Goal: Task Accomplishment & Management: Use online tool/utility

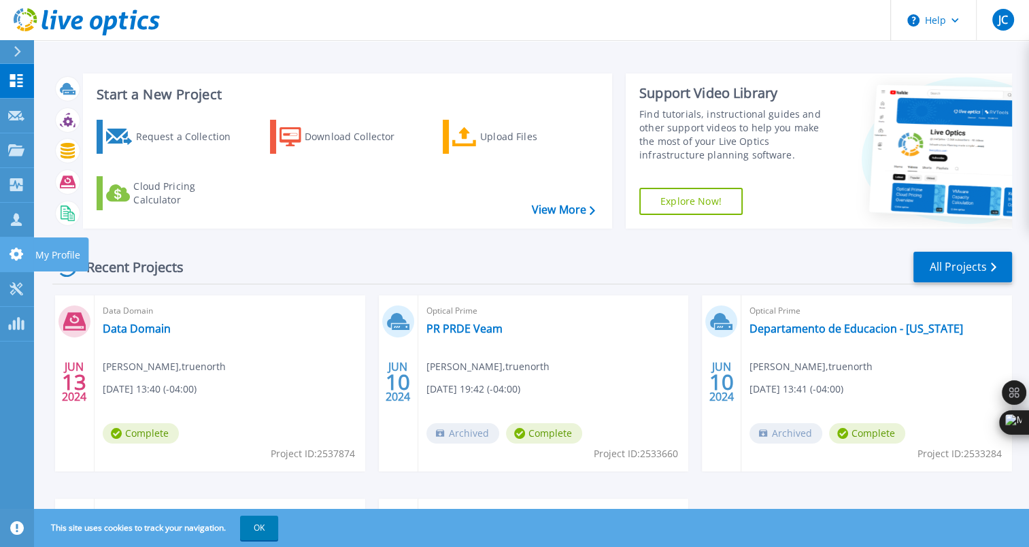
click at [21, 254] on icon at bounding box center [17, 254] width 14 height 13
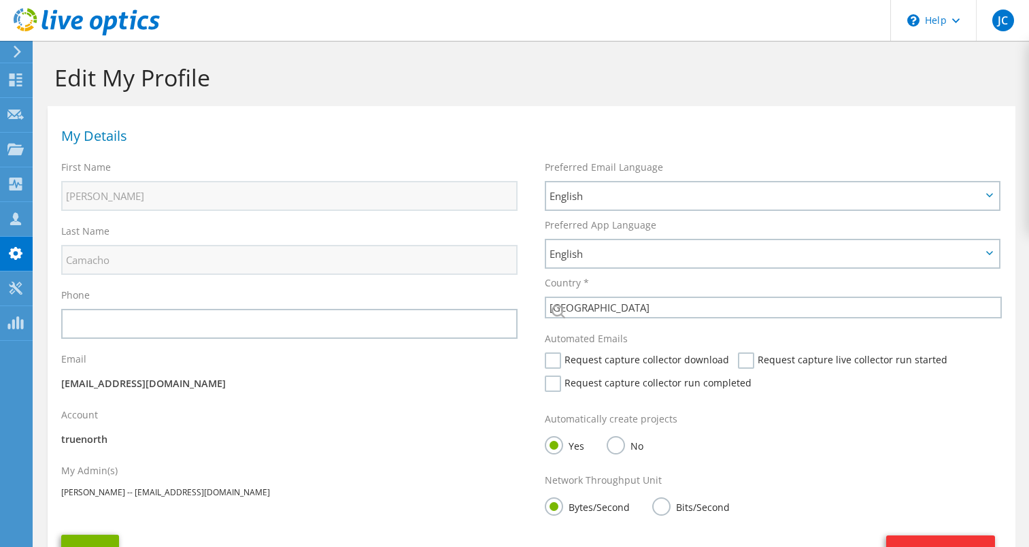
select select "224"
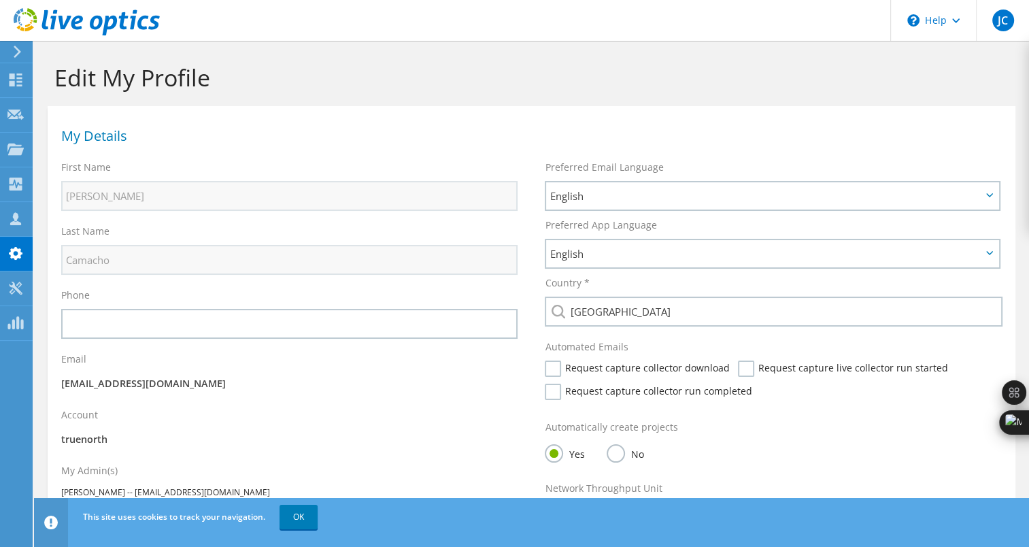
click at [35, 19] on icon at bounding box center [87, 22] width 146 height 28
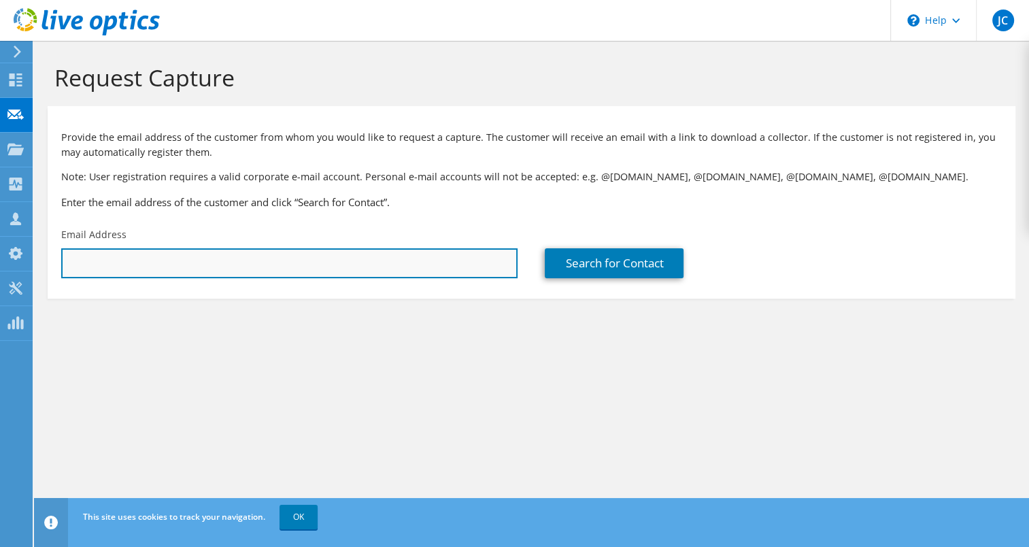
click at [351, 256] on input "text" at bounding box center [289, 263] width 456 height 30
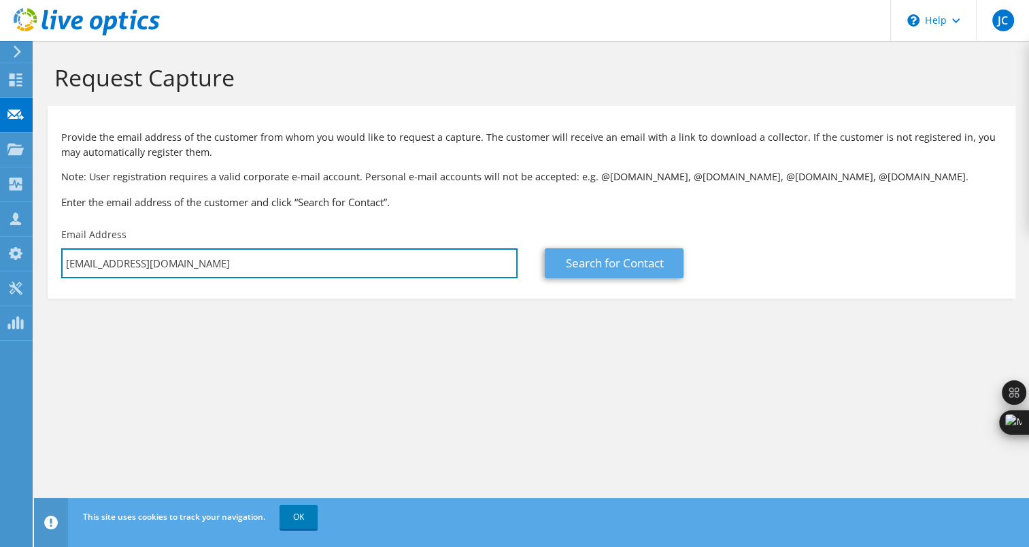
type input "[EMAIL_ADDRESS][DOMAIN_NAME]"
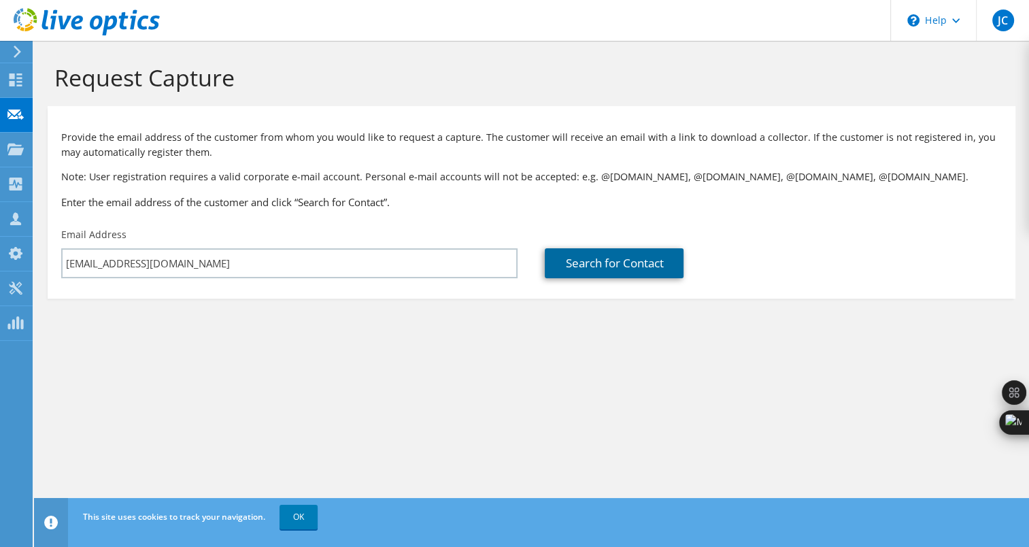
click at [601, 253] on link "Search for Contact" at bounding box center [614, 263] width 139 height 30
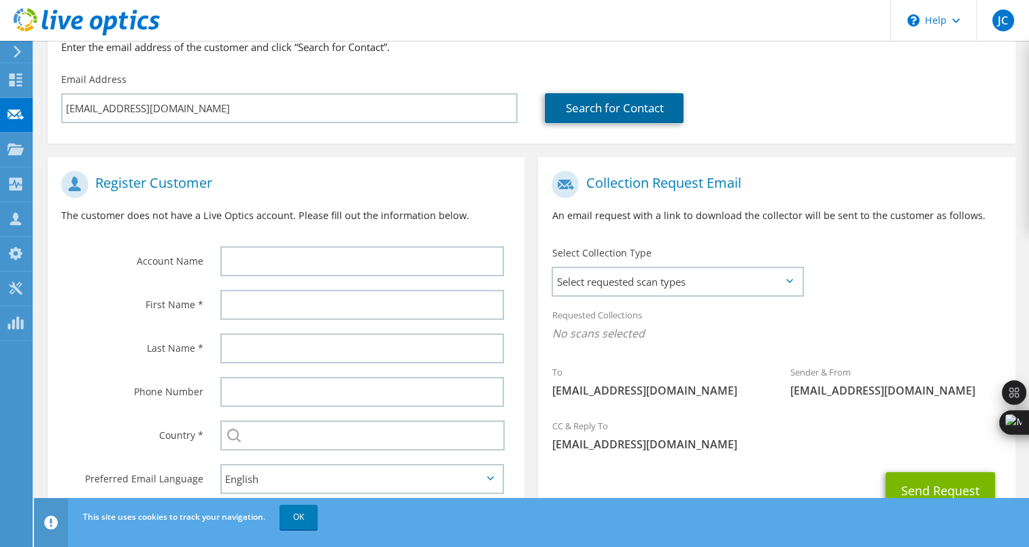
scroll to position [197, 0]
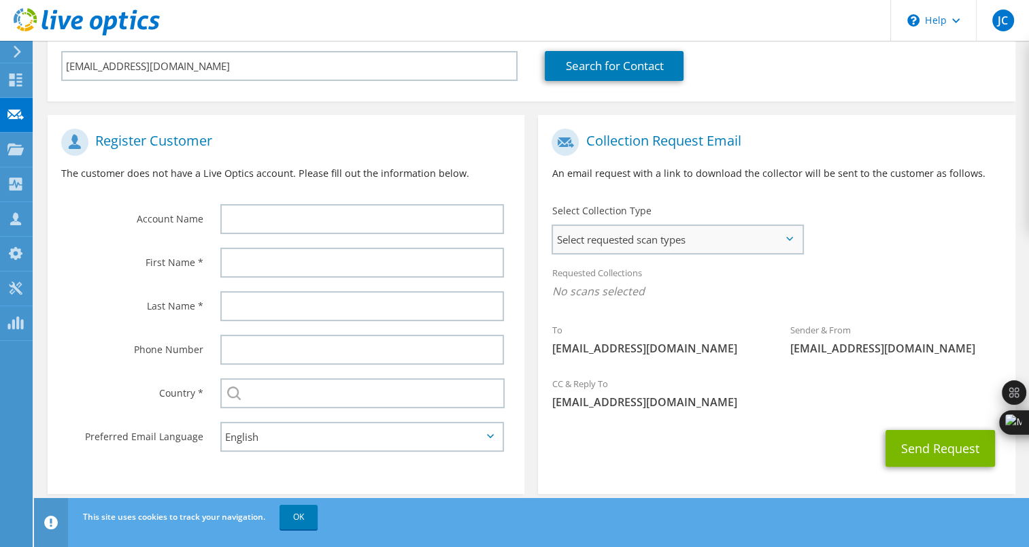
click at [789, 232] on span "Select requested scan types" at bounding box center [677, 239] width 248 height 27
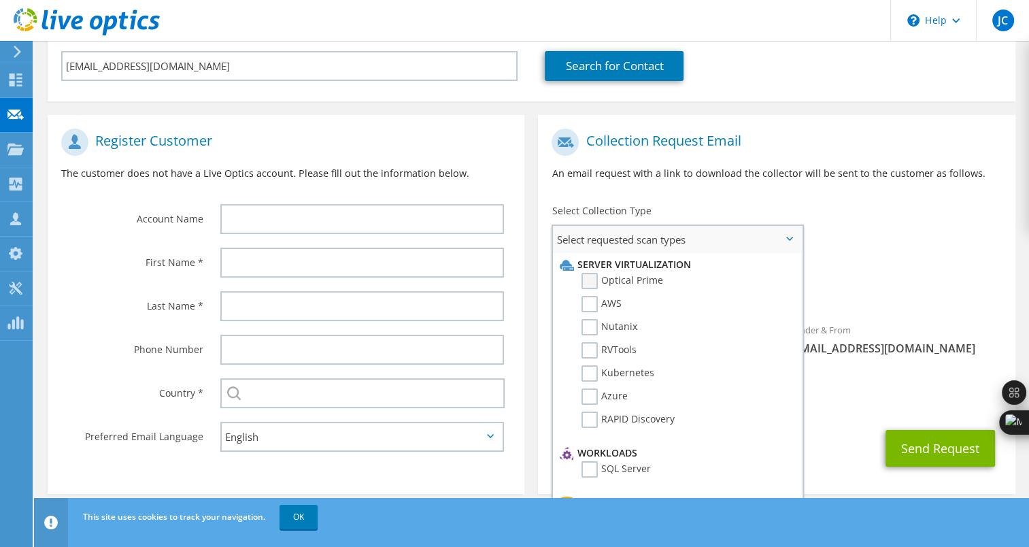
click at [588, 278] on label "Optical Prime" at bounding box center [622, 281] width 82 height 16
click at [0, 0] on input "Optical Prime" at bounding box center [0, 0] width 0 height 0
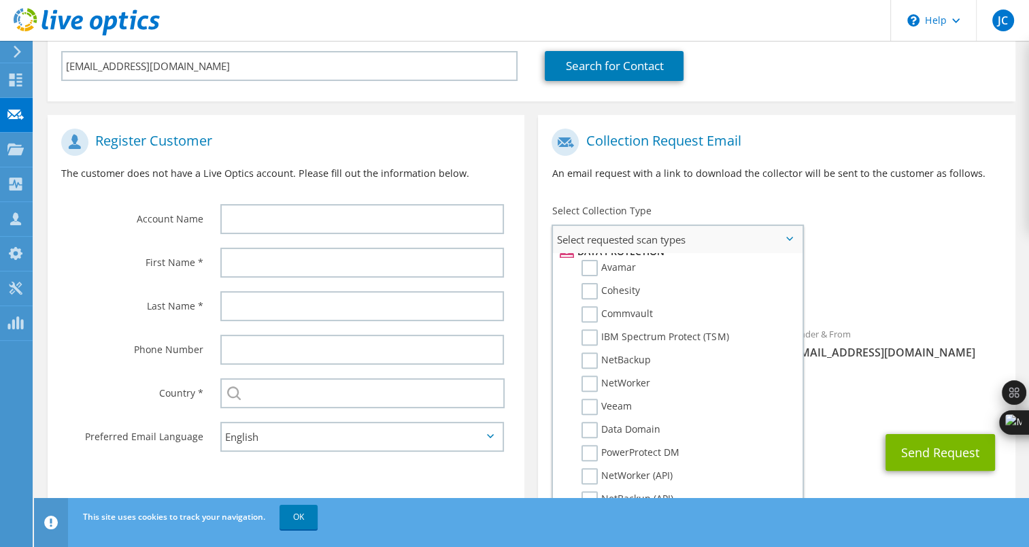
scroll to position [0, 0]
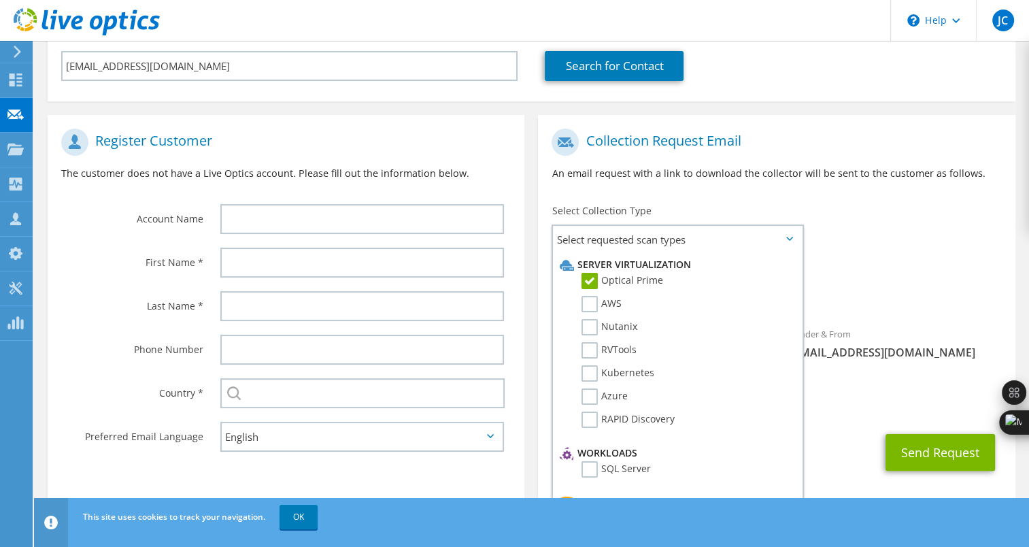
click at [101, 14] on icon at bounding box center [87, 22] width 146 height 28
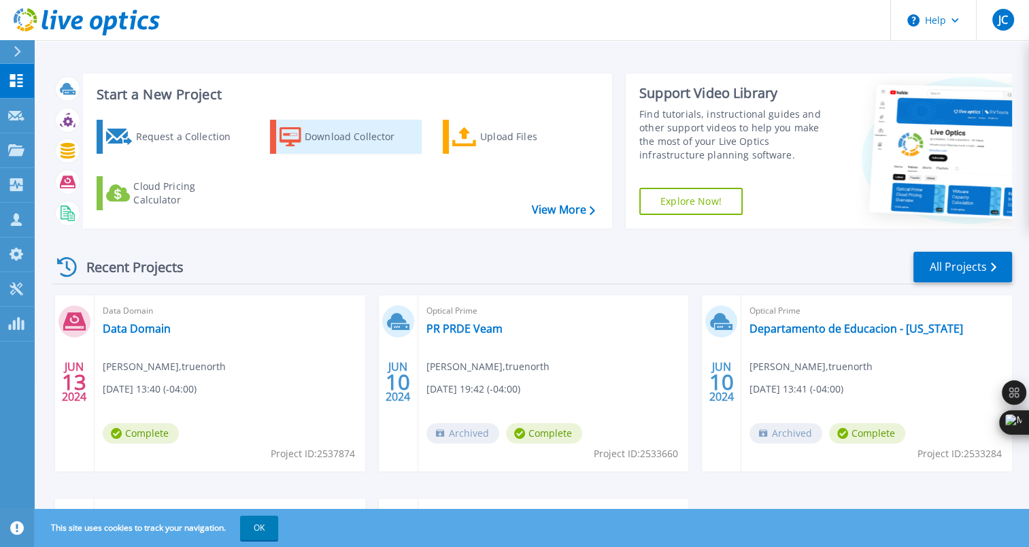
click at [338, 135] on div "Download Collector" at bounding box center [359, 136] width 109 height 27
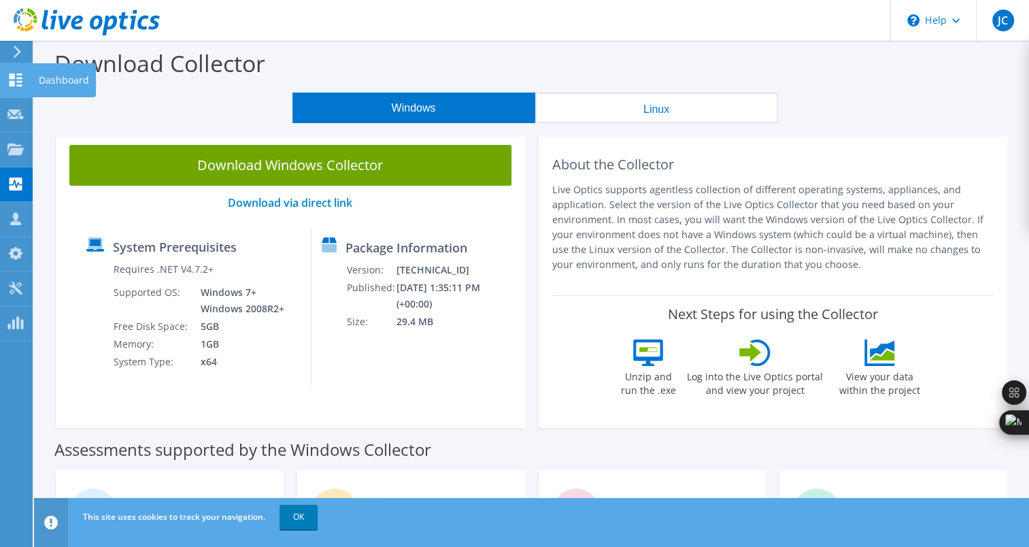
click at [20, 76] on icon at bounding box center [15, 79] width 16 height 13
